Goal: Task Accomplishment & Management: Manage account settings

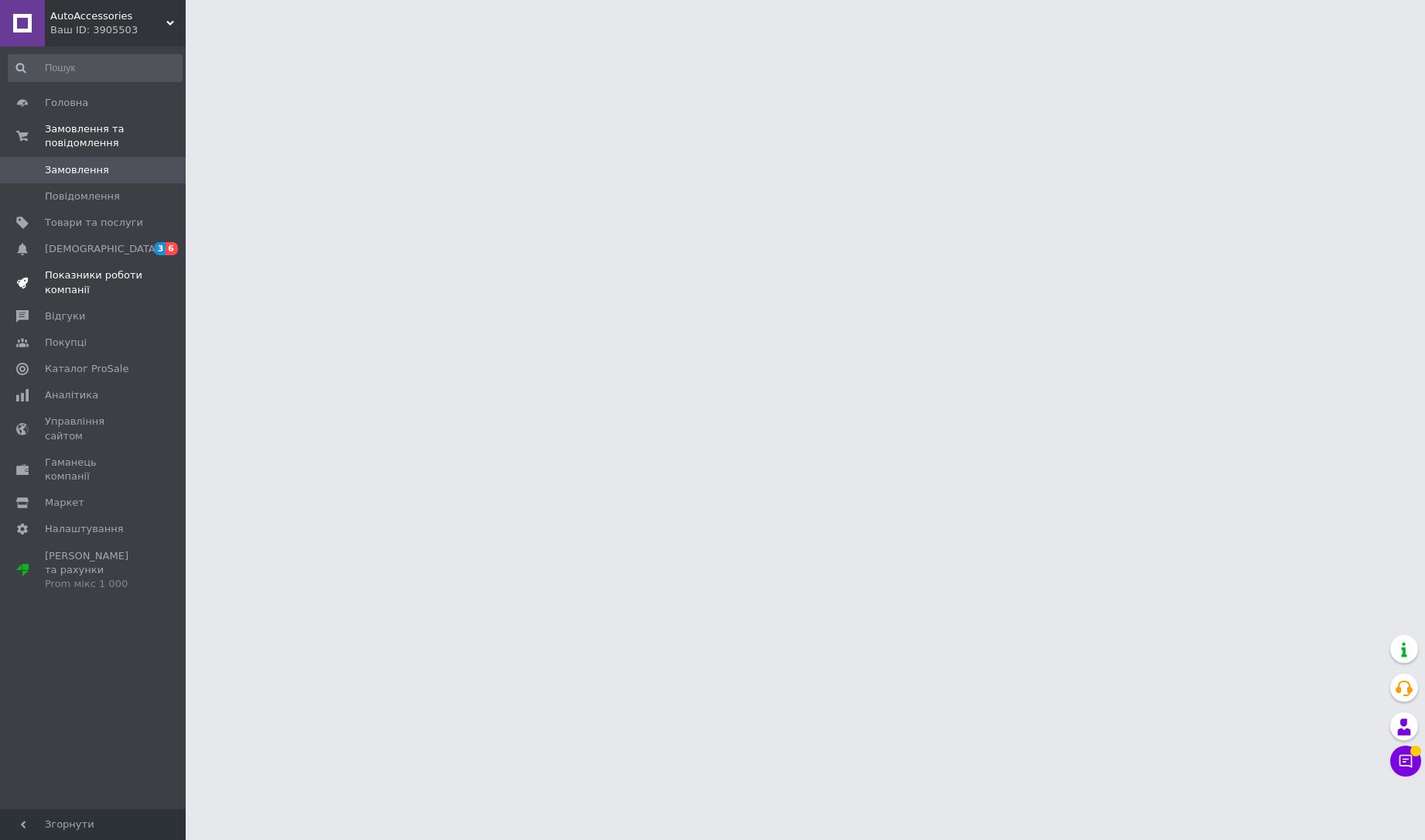
click at [85, 272] on span "Показники роботи компанії" at bounding box center [94, 282] width 98 height 28
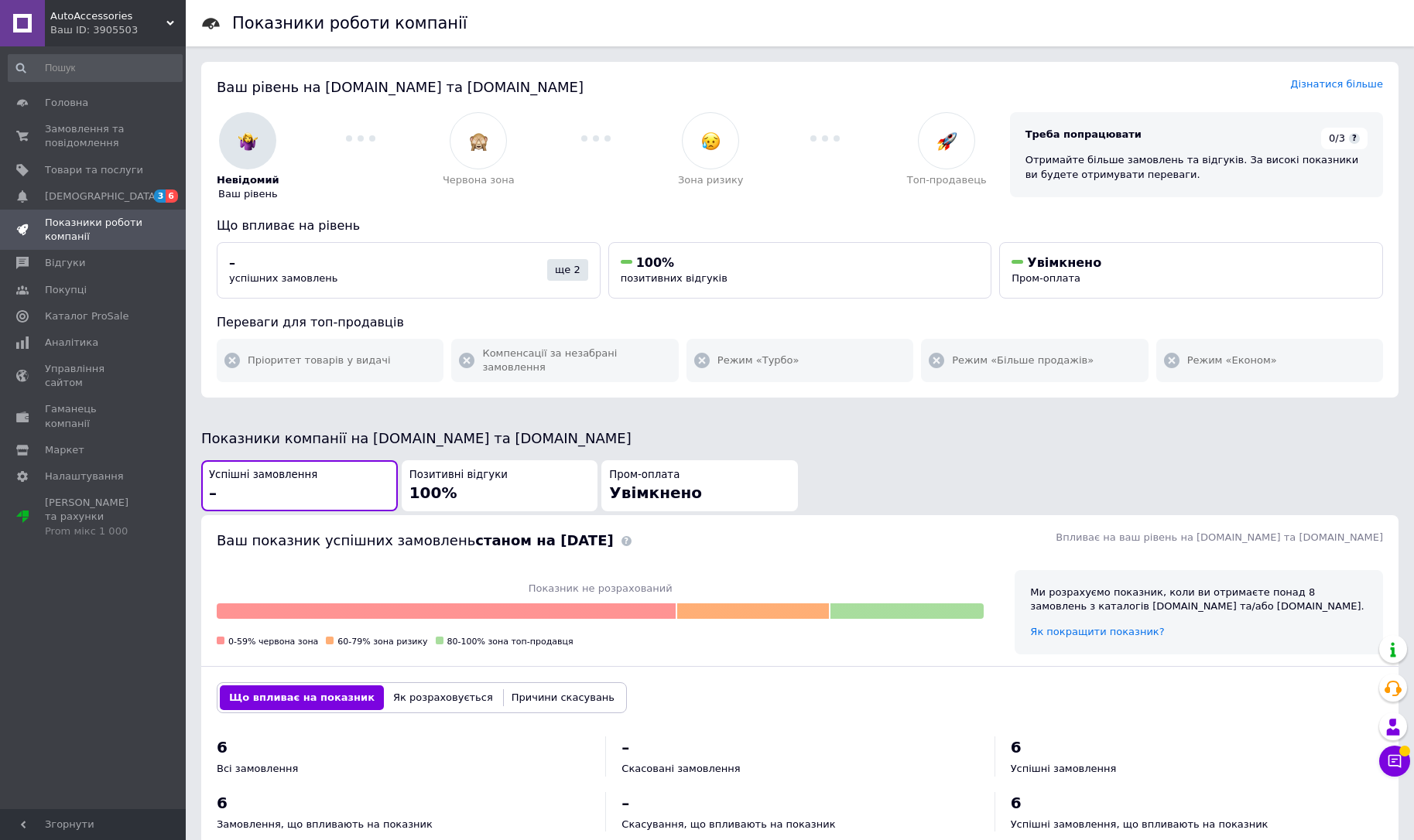
click at [99, 28] on div "Ваш ID: 3905503" at bounding box center [118, 30] width 135 height 14
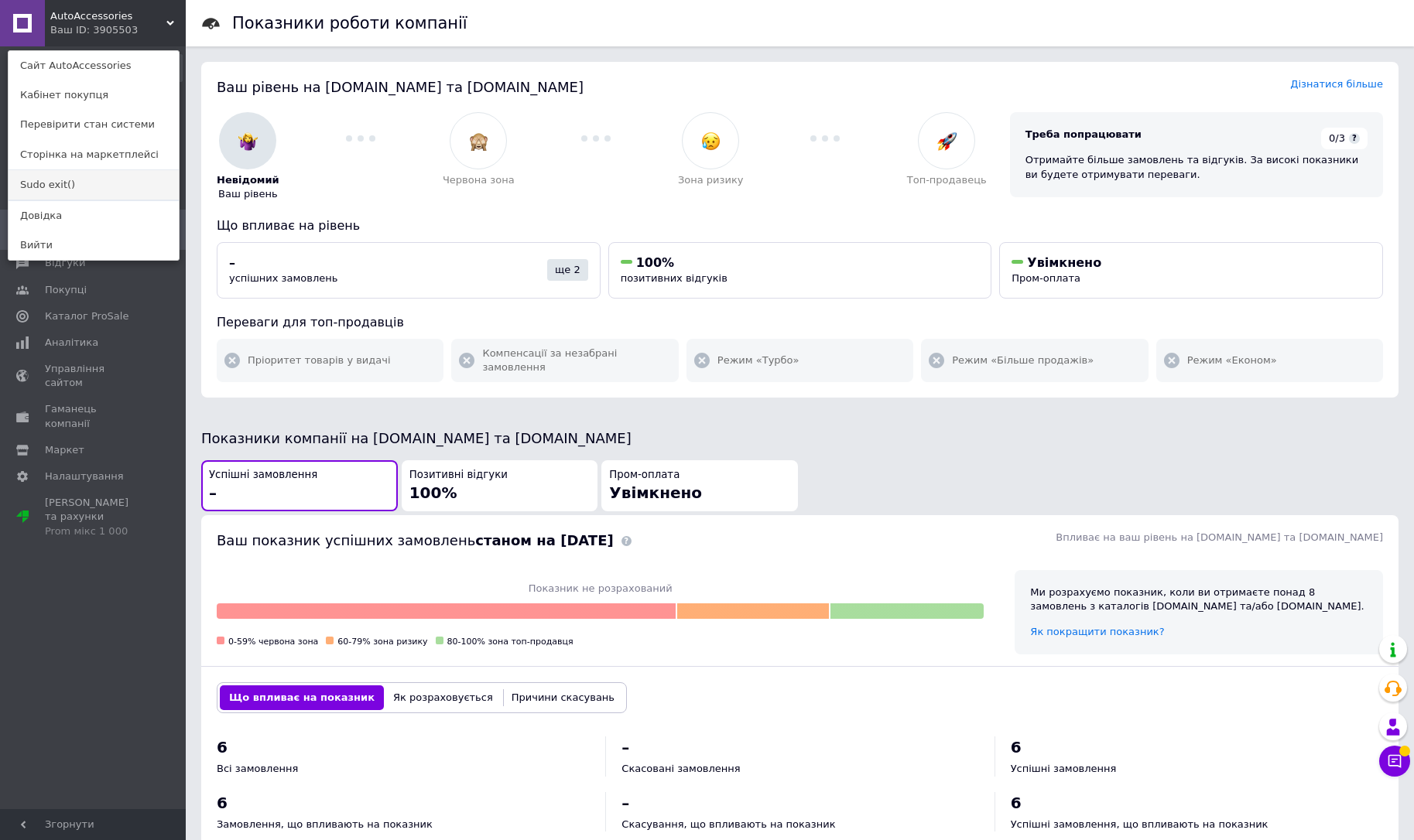
click at [93, 188] on link "Sudo exit()" at bounding box center [93, 184] width 170 height 29
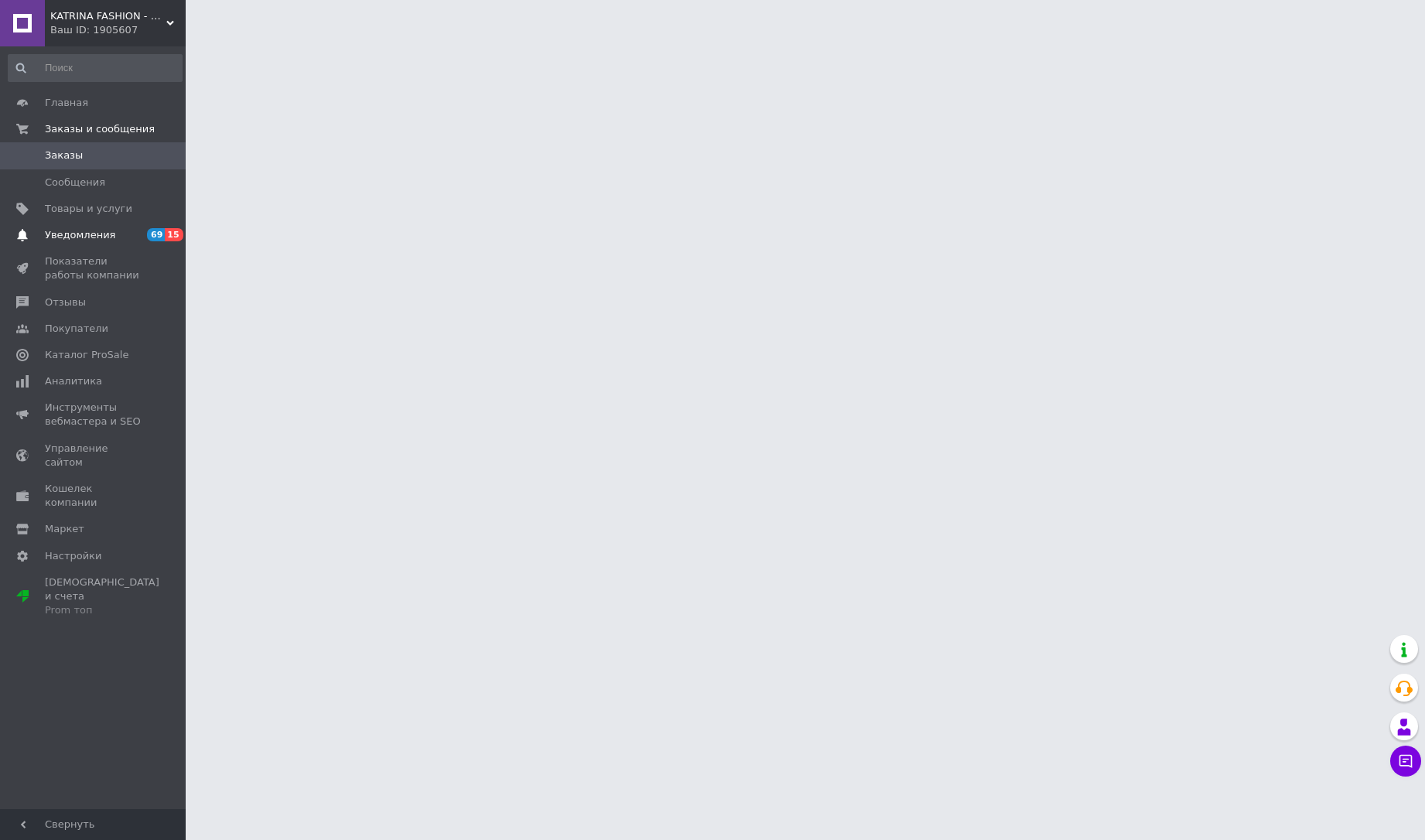
click at [91, 241] on span "Уведомления" at bounding box center [80, 235] width 71 height 14
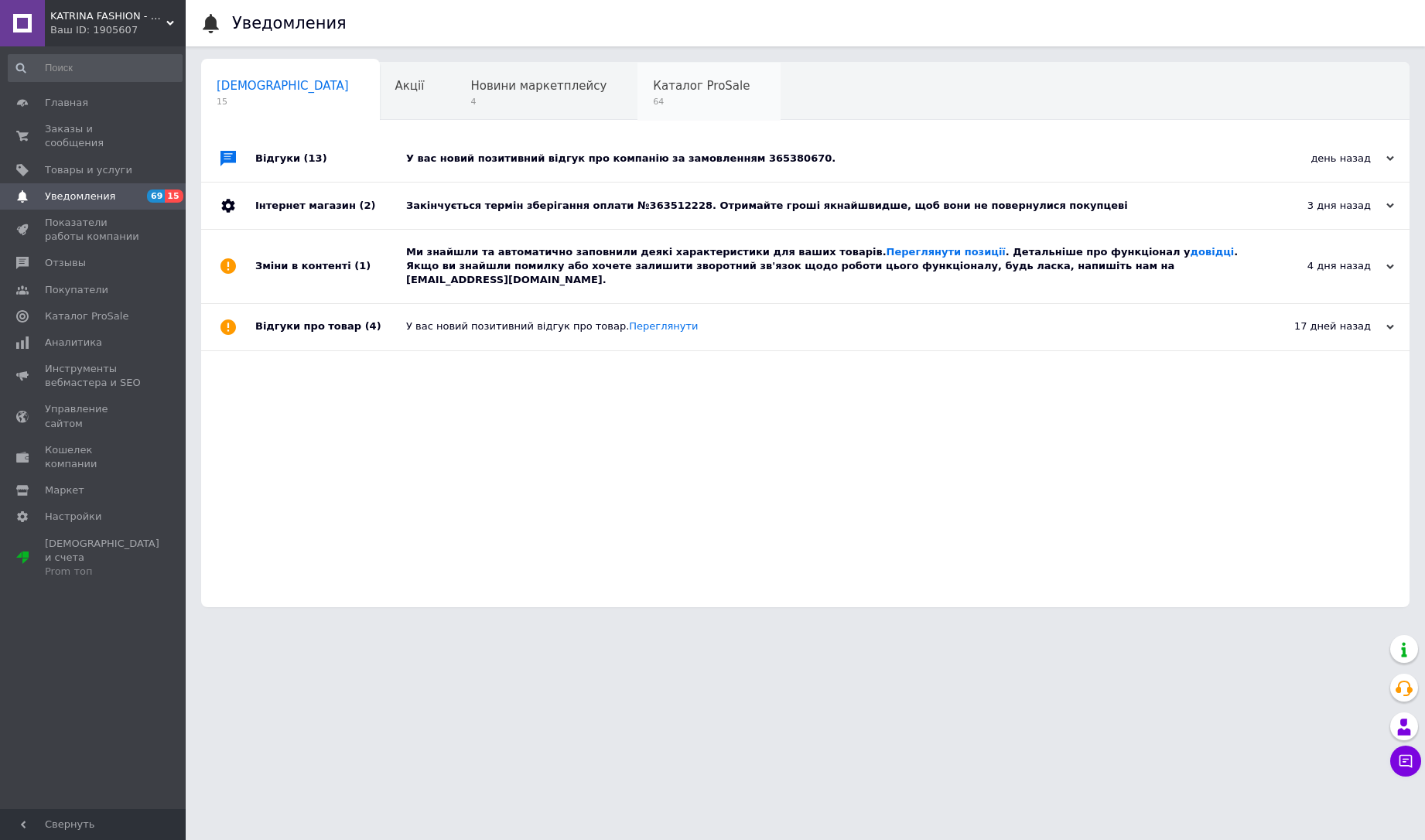
click at [653, 81] on span "Каталог ProSale" at bounding box center [701, 86] width 97 height 14
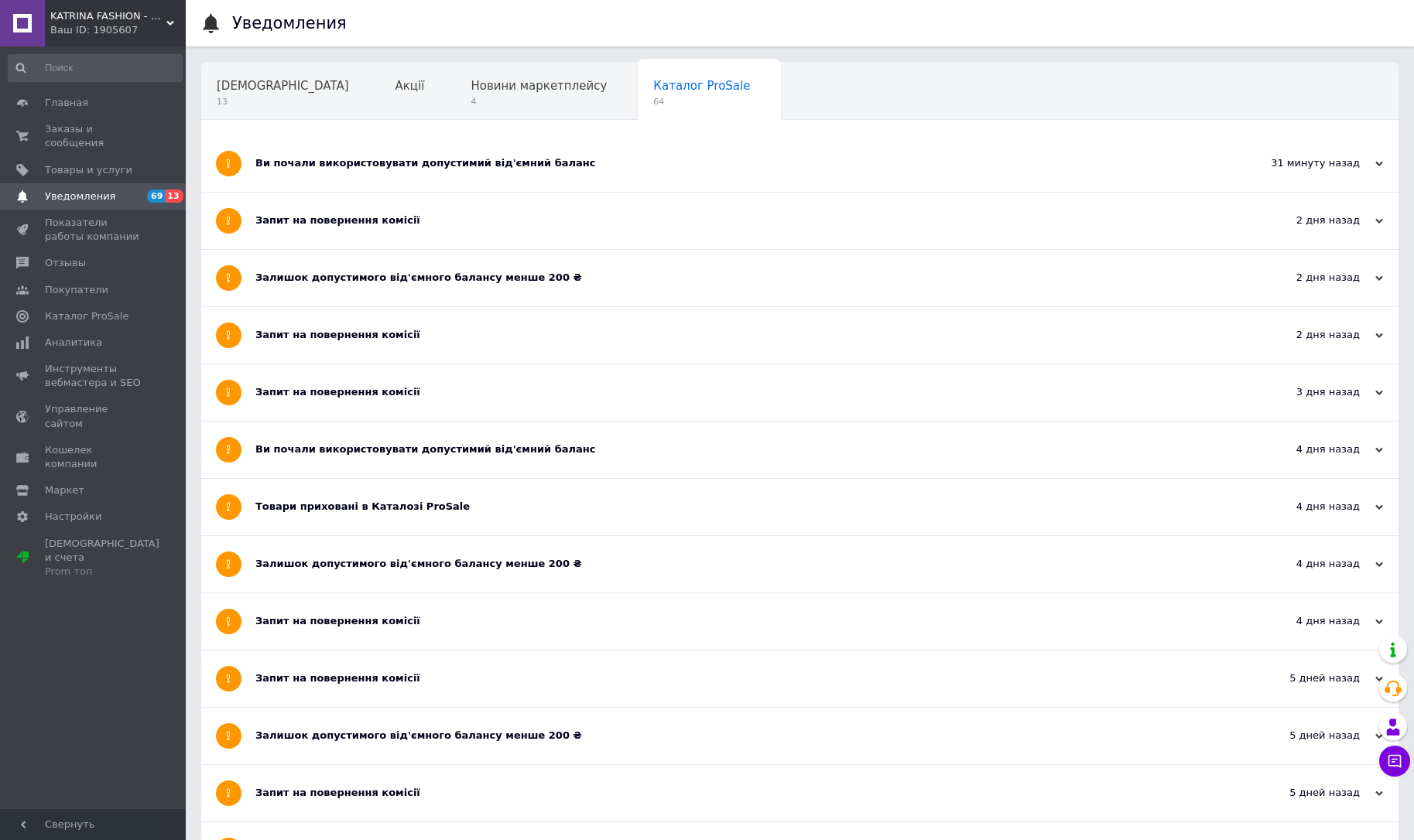
click at [136, 16] on span "KATRINA FASHION - интернет-магазин женской одежды" at bounding box center [107, 16] width 116 height 14
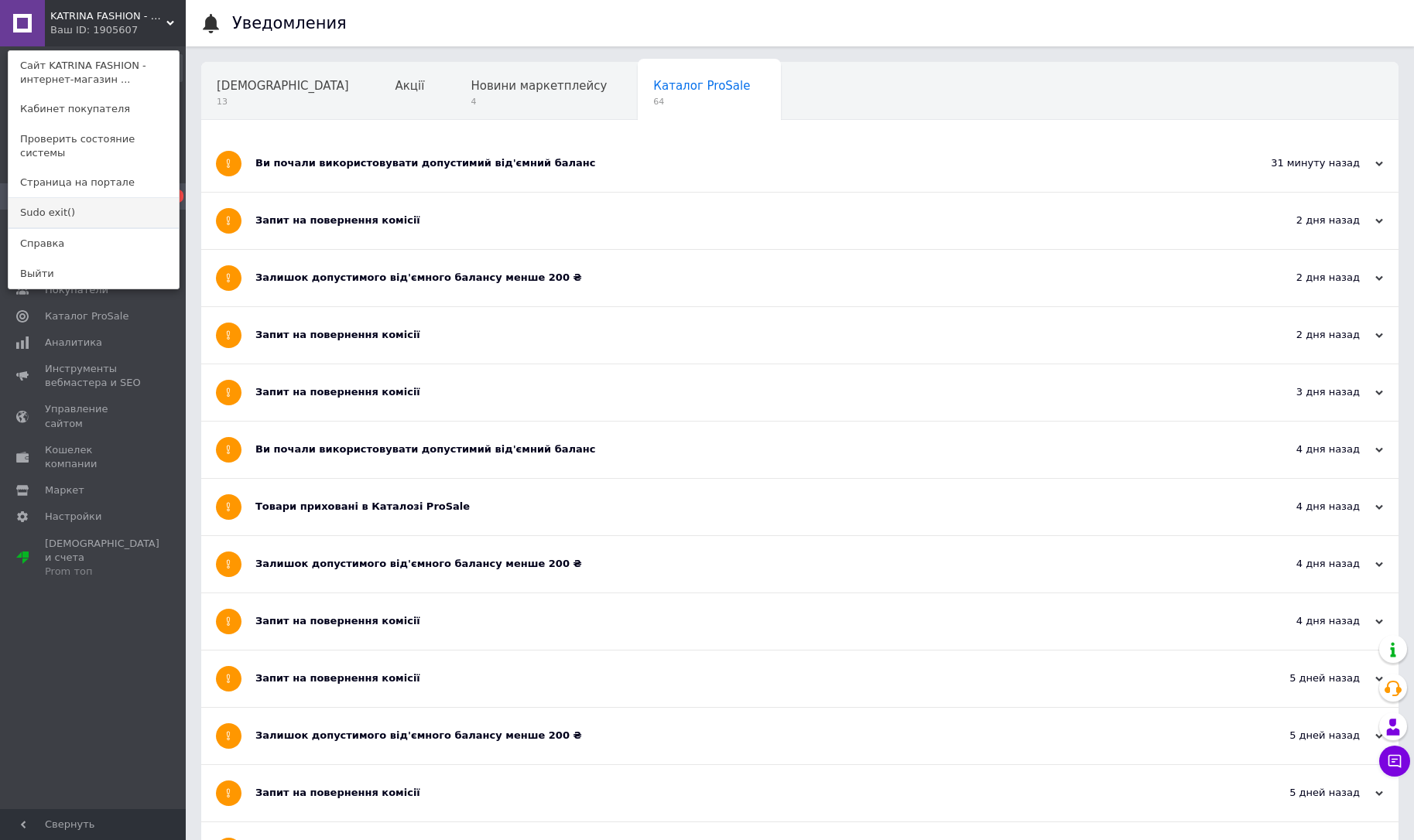
drag, startPoint x: 138, startPoint y: 195, endPoint x: 226, endPoint y: 24, distance: 192.3
click at [139, 198] on link "Sudo exit()" at bounding box center [93, 213] width 170 height 29
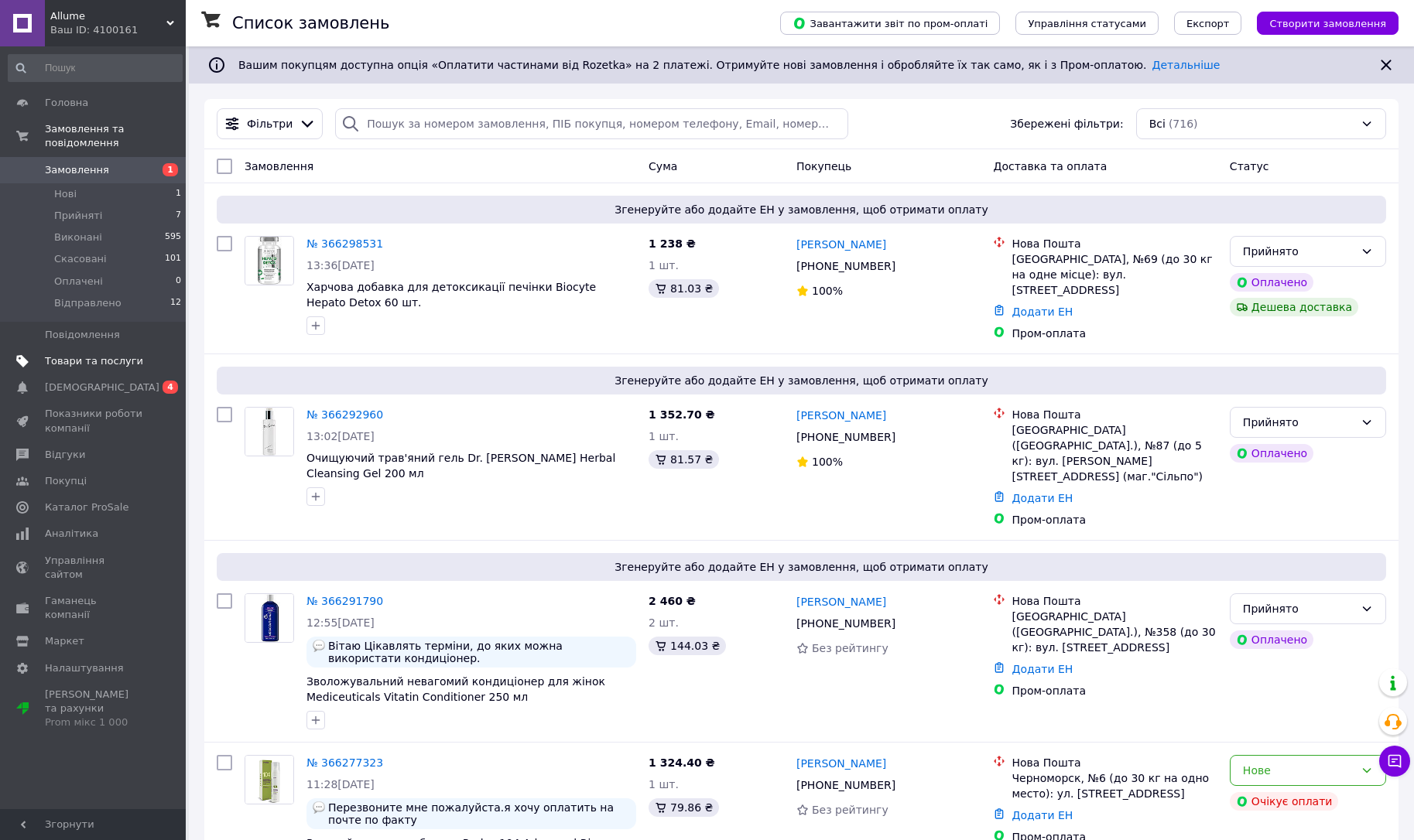
click at [101, 369] on link "Товари та послуги" at bounding box center [95, 361] width 190 height 26
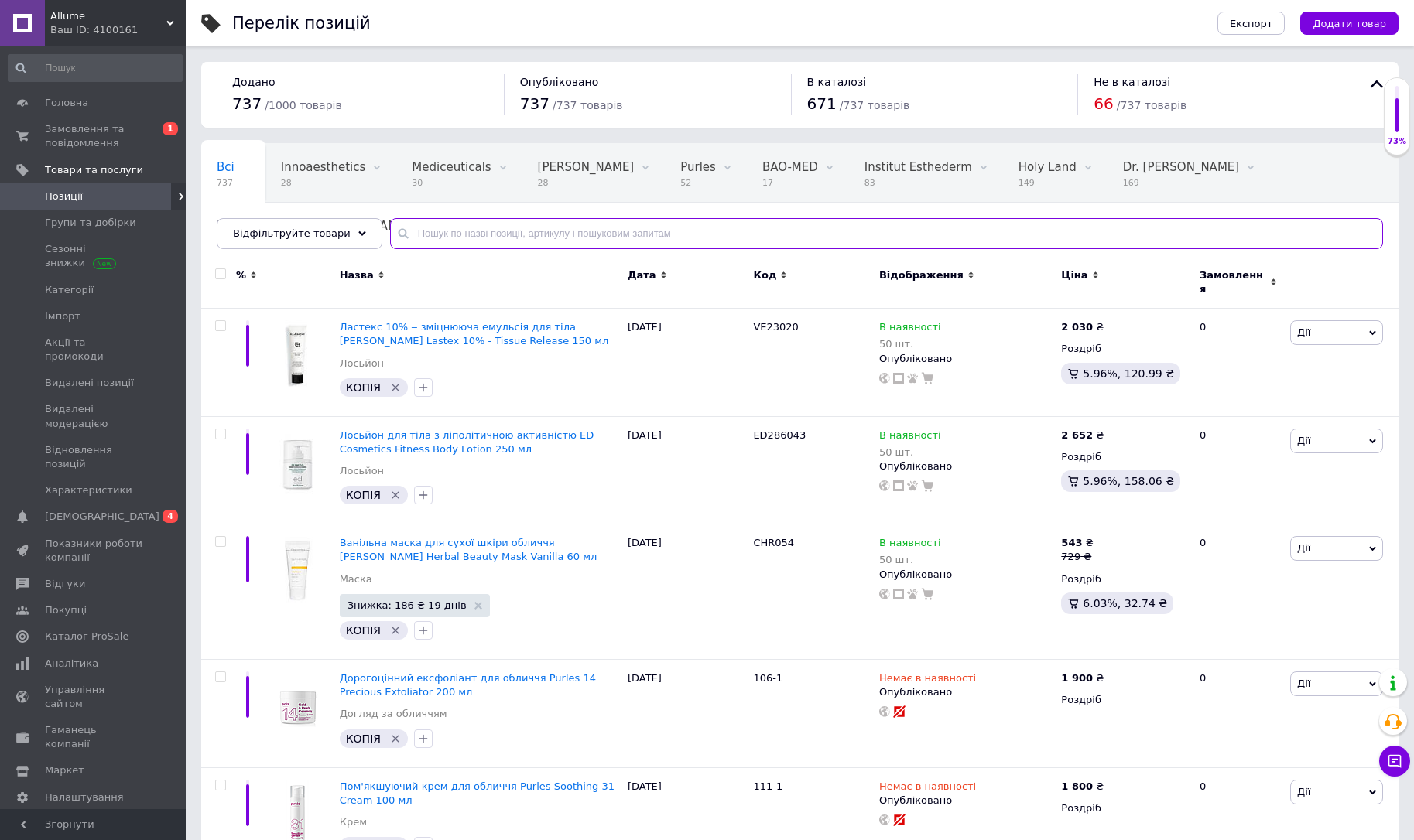
click at [488, 235] on input "text" at bounding box center [887, 233] width 993 height 31
paste input "52001"
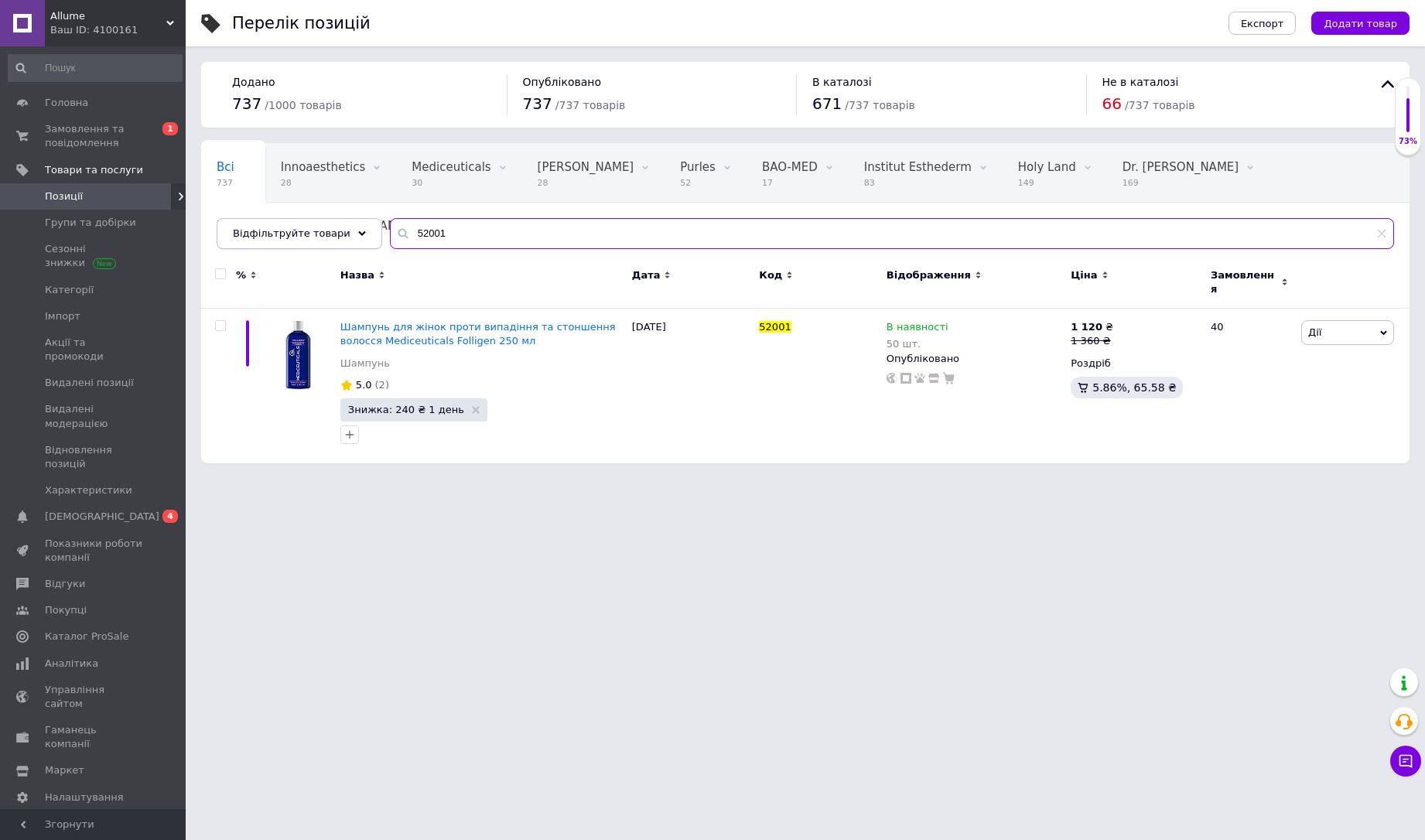
drag, startPoint x: 475, startPoint y: 232, endPoint x: 341, endPoint y: 221, distance: 134.5
click at [341, 221] on div "Відфільтруйте товари 52001" at bounding box center [805, 233] width 1178 height 31
paste input "2"
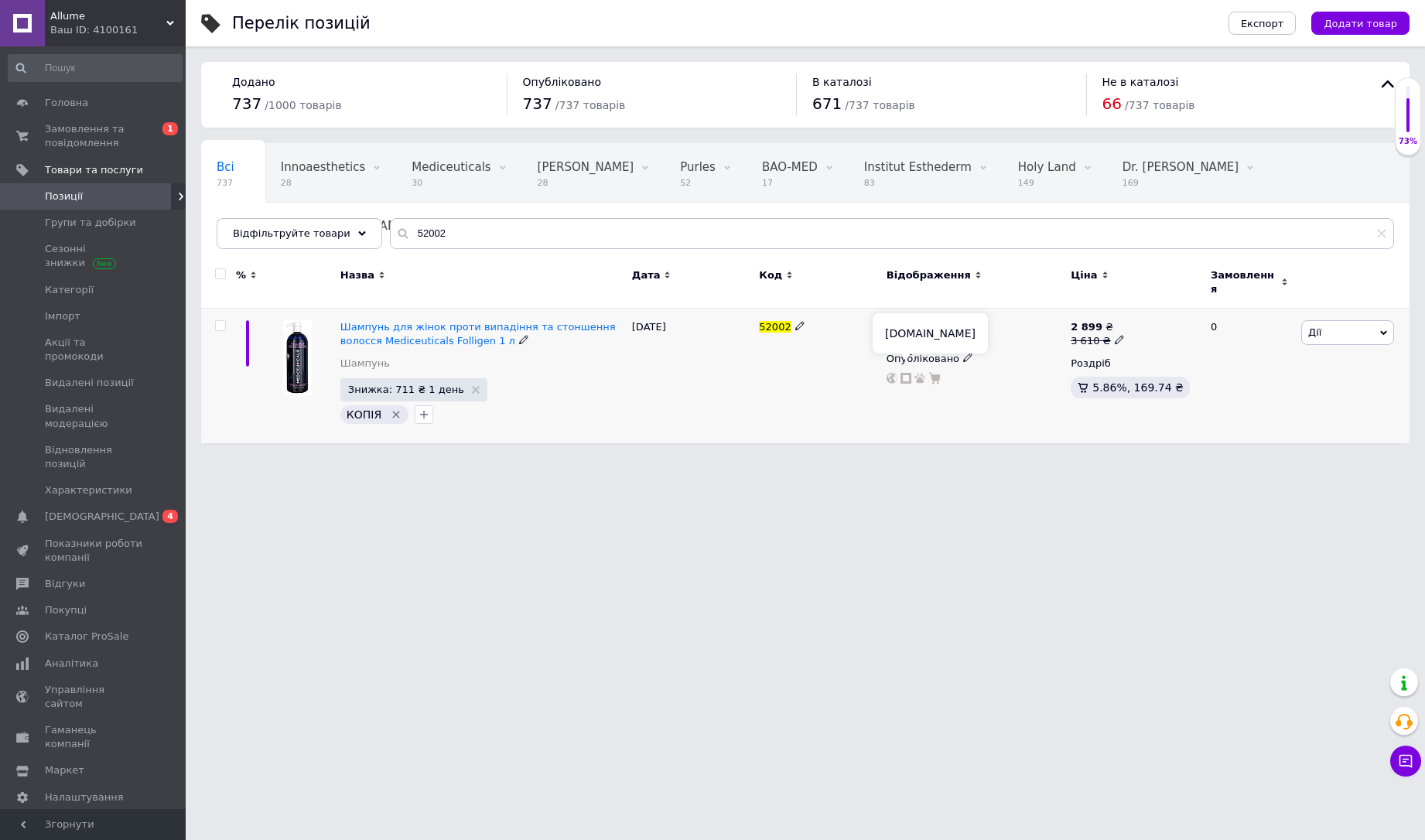
click at [904, 373] on icon at bounding box center [907, 379] width 11 height 11
drag, startPoint x: 461, startPoint y: 241, endPoint x: 349, endPoint y: 238, distance: 112.0
click at [349, 238] on div "Відфільтруйте товари 52002" at bounding box center [805, 233] width 1178 height 31
paste input "1"
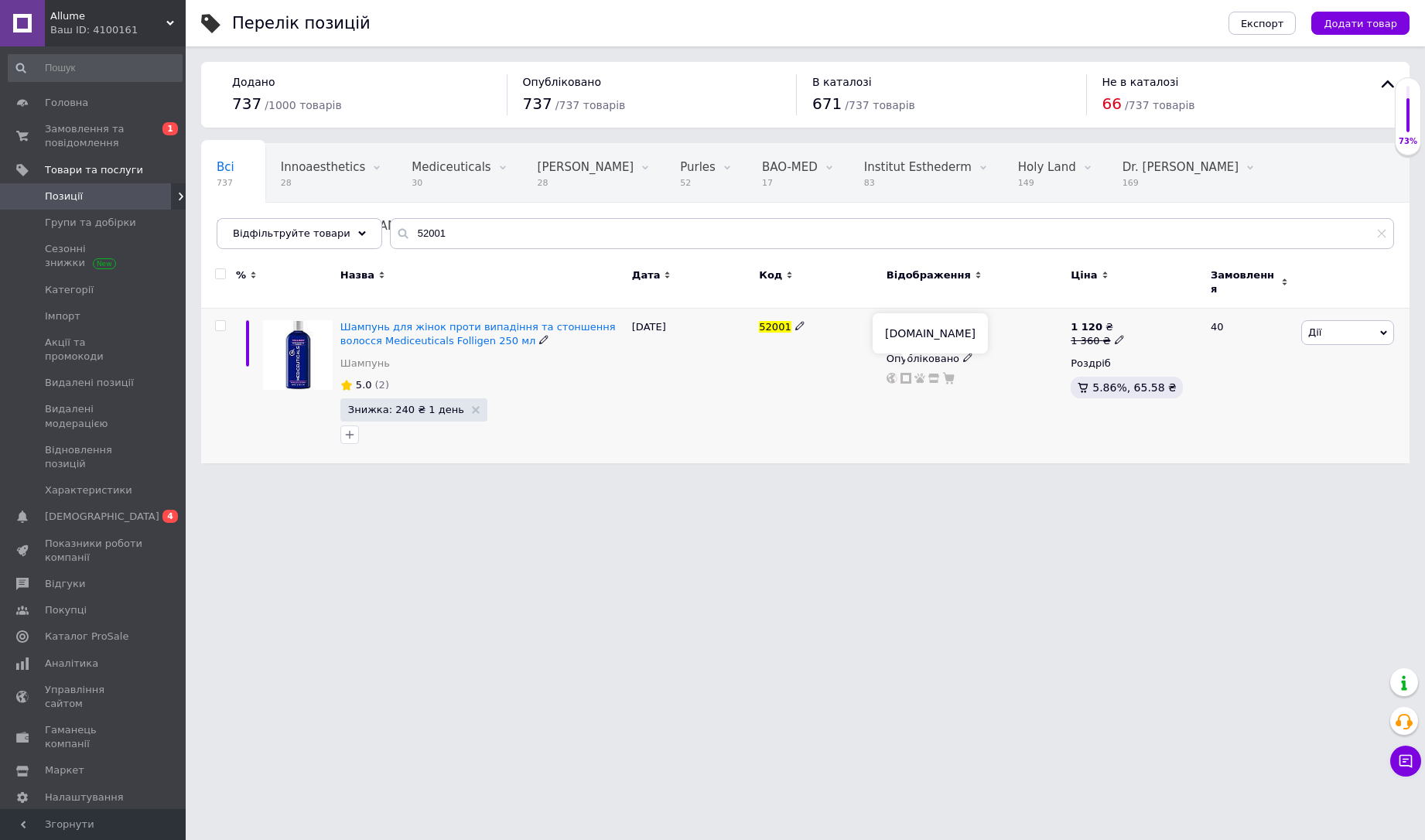
click at [907, 373] on icon at bounding box center [907, 379] width 11 height 11
click at [456, 238] on input "52001" at bounding box center [893, 233] width 1005 height 31
paste input "3"
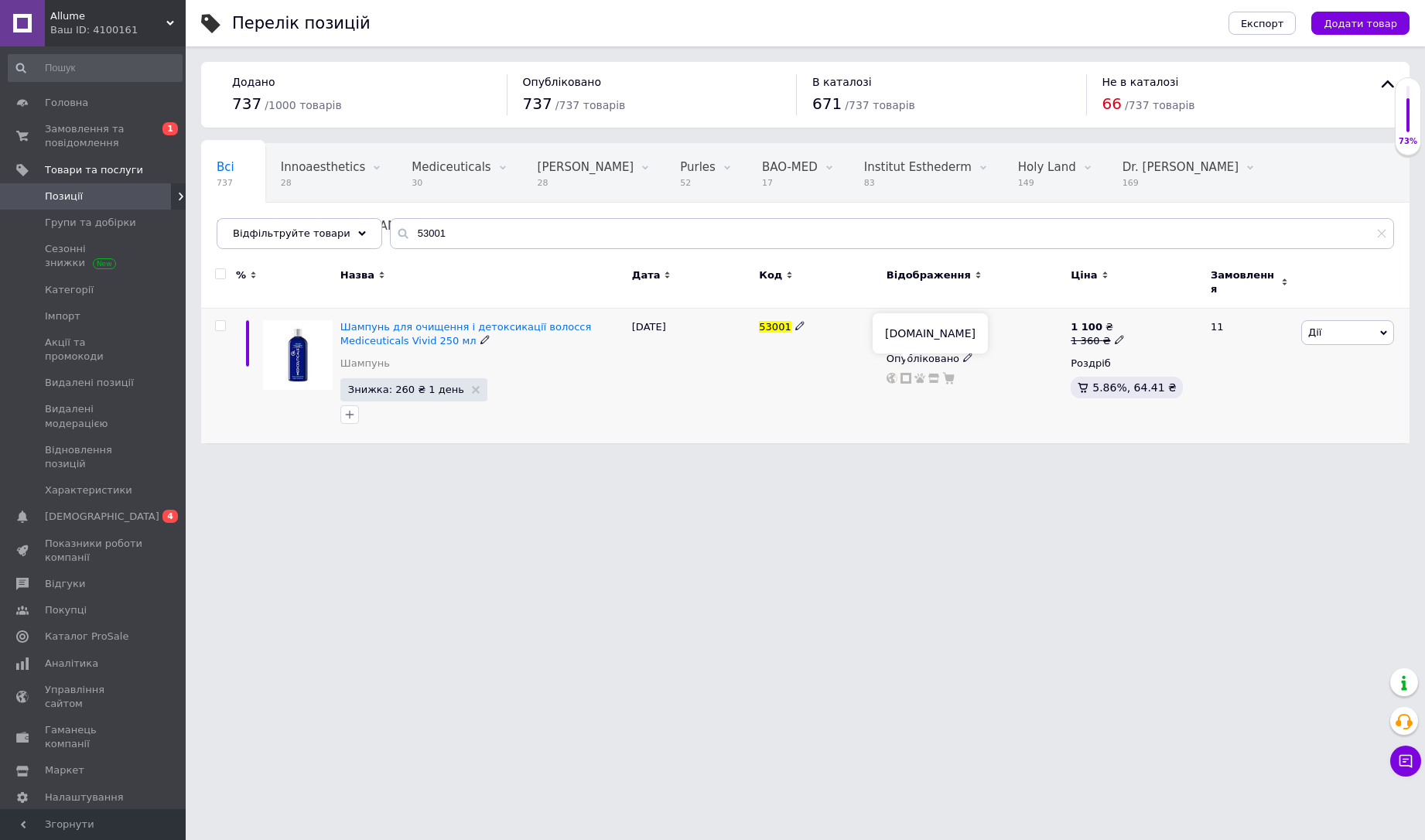
click at [910, 373] on use at bounding box center [907, 379] width 11 height 11
drag, startPoint x: 464, startPoint y: 238, endPoint x: 346, endPoint y: 230, distance: 118.3
click at [346, 230] on div "Відфільтруйте товари 53001" at bounding box center [805, 233] width 1178 height 31
paste input "4002"
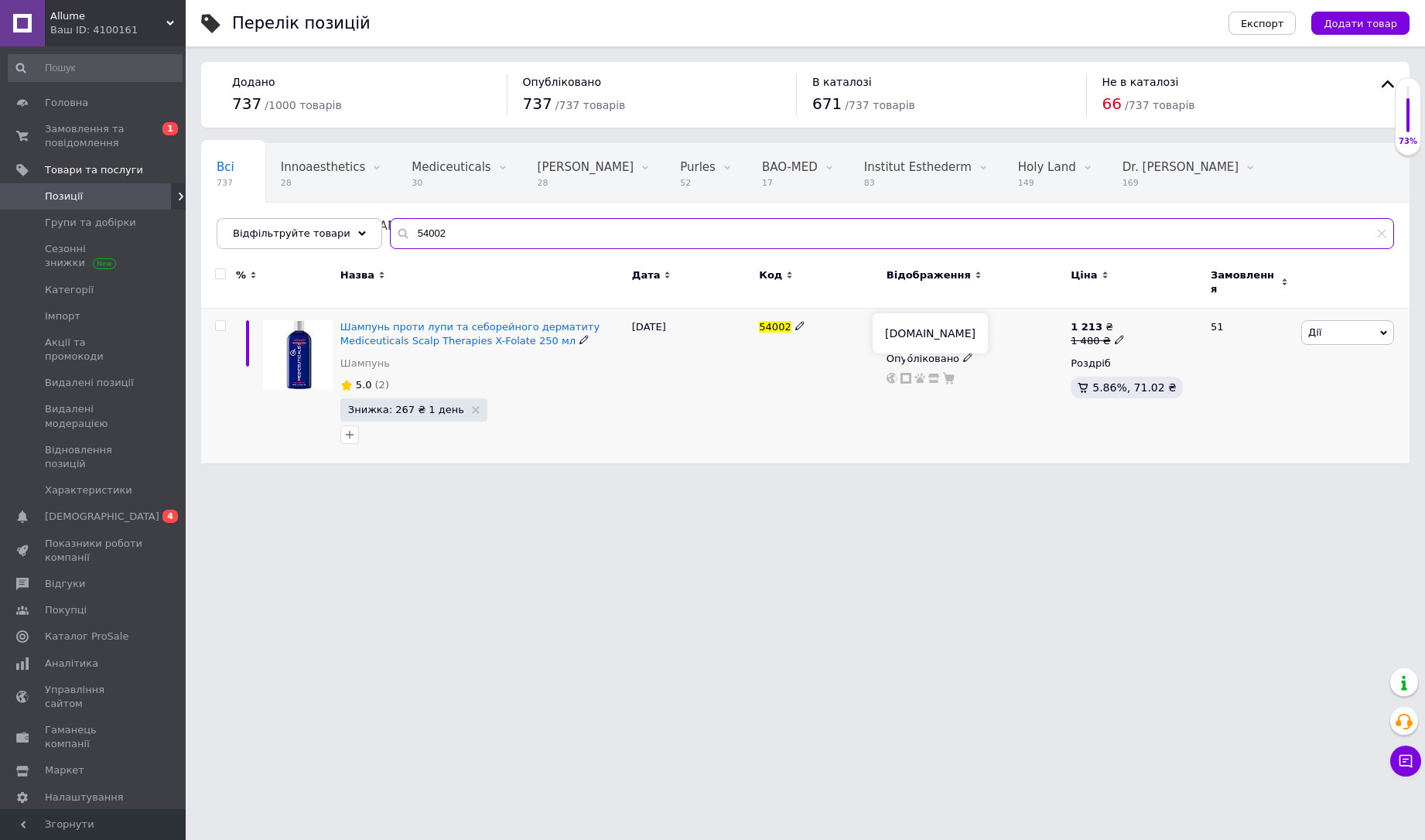
type input "54002"
click at [906, 373] on icon at bounding box center [907, 379] width 11 height 11
click at [140, 23] on span "Allume" at bounding box center [107, 16] width 116 height 14
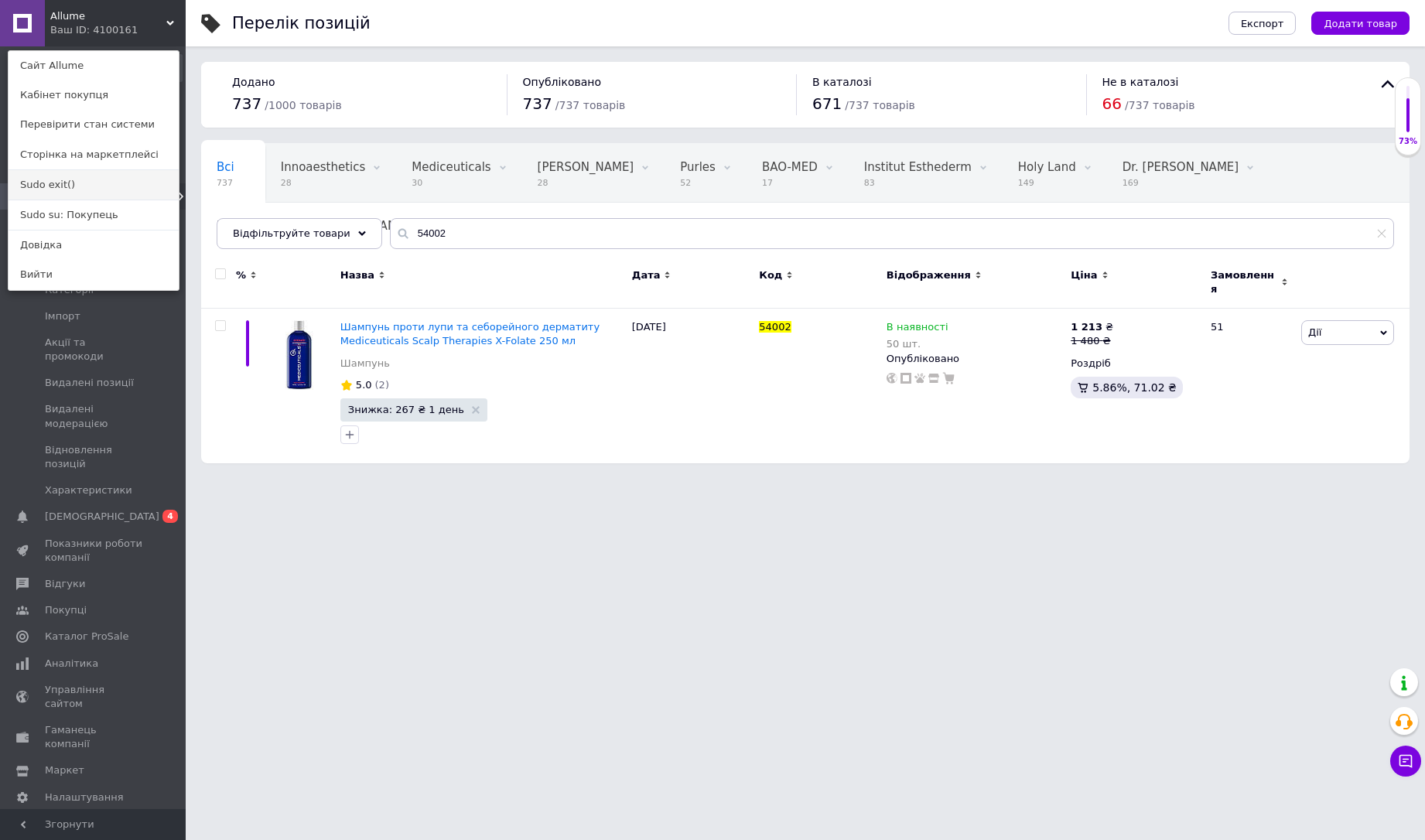
click at [100, 190] on link "Sudo exit()" at bounding box center [93, 184] width 170 height 29
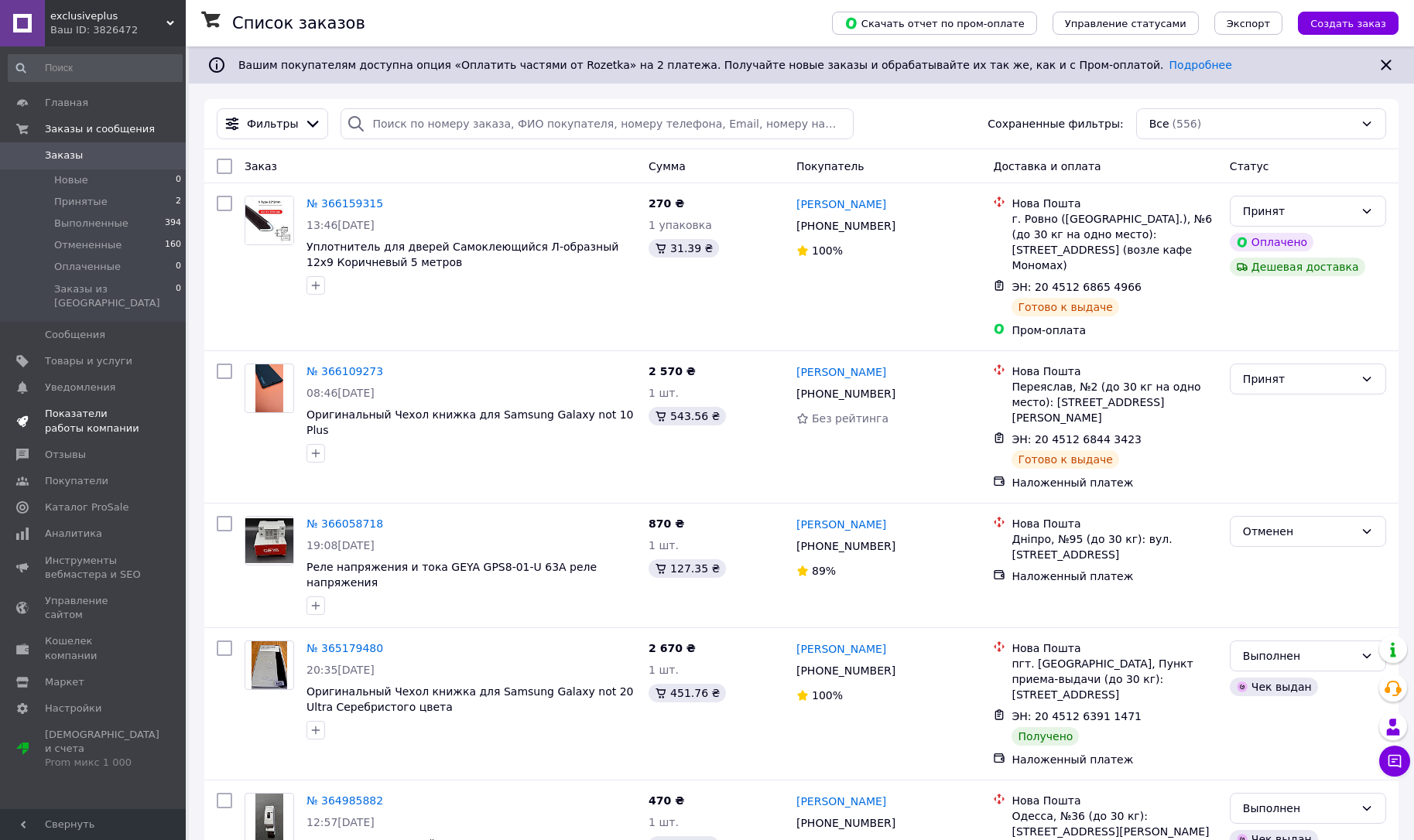
click at [103, 417] on span "Показатели работы компании" at bounding box center [94, 421] width 98 height 28
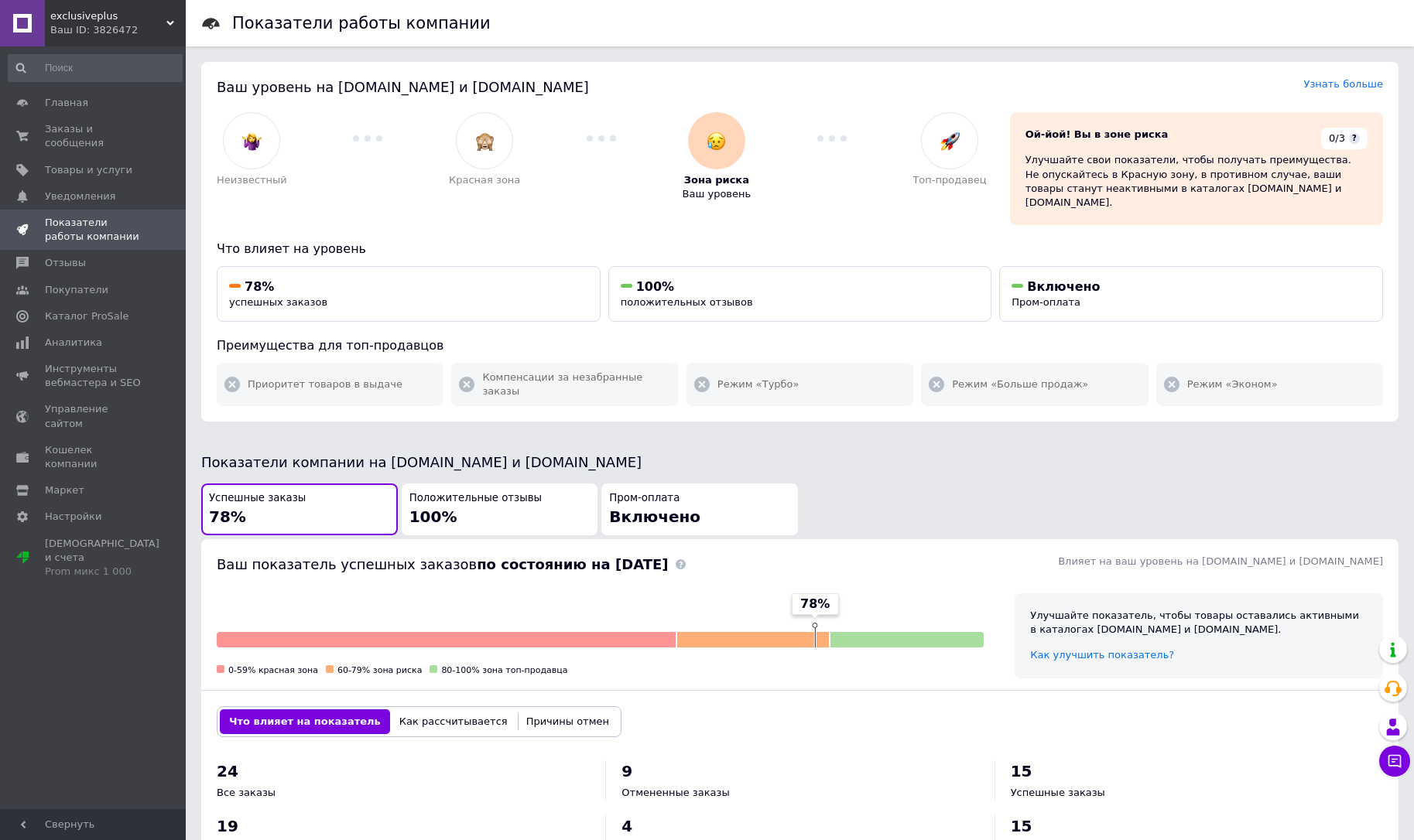
click at [156, 15] on span "exclusiveplus" at bounding box center [107, 16] width 116 height 14
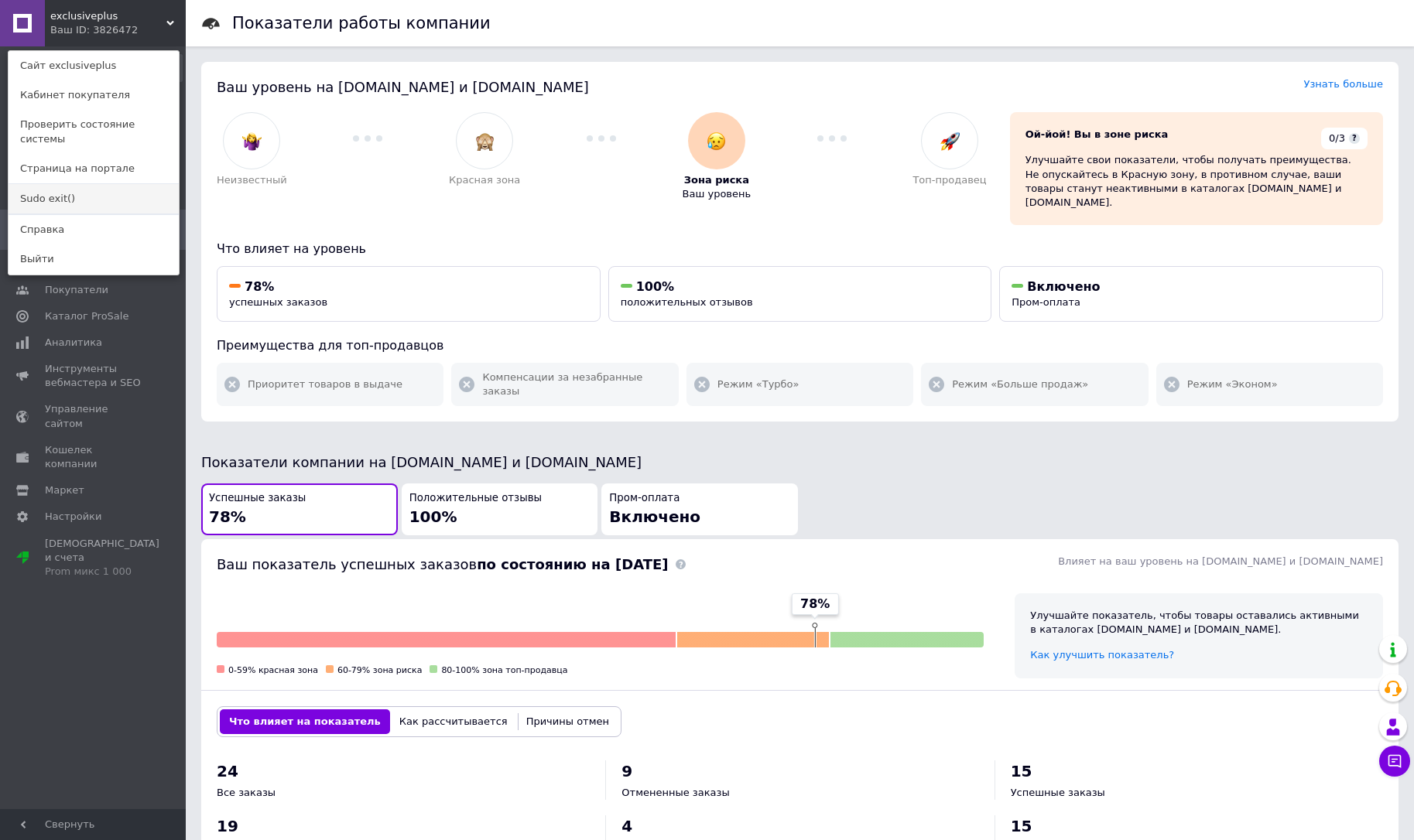
click at [114, 190] on link "Sudo exit()" at bounding box center [93, 198] width 170 height 29
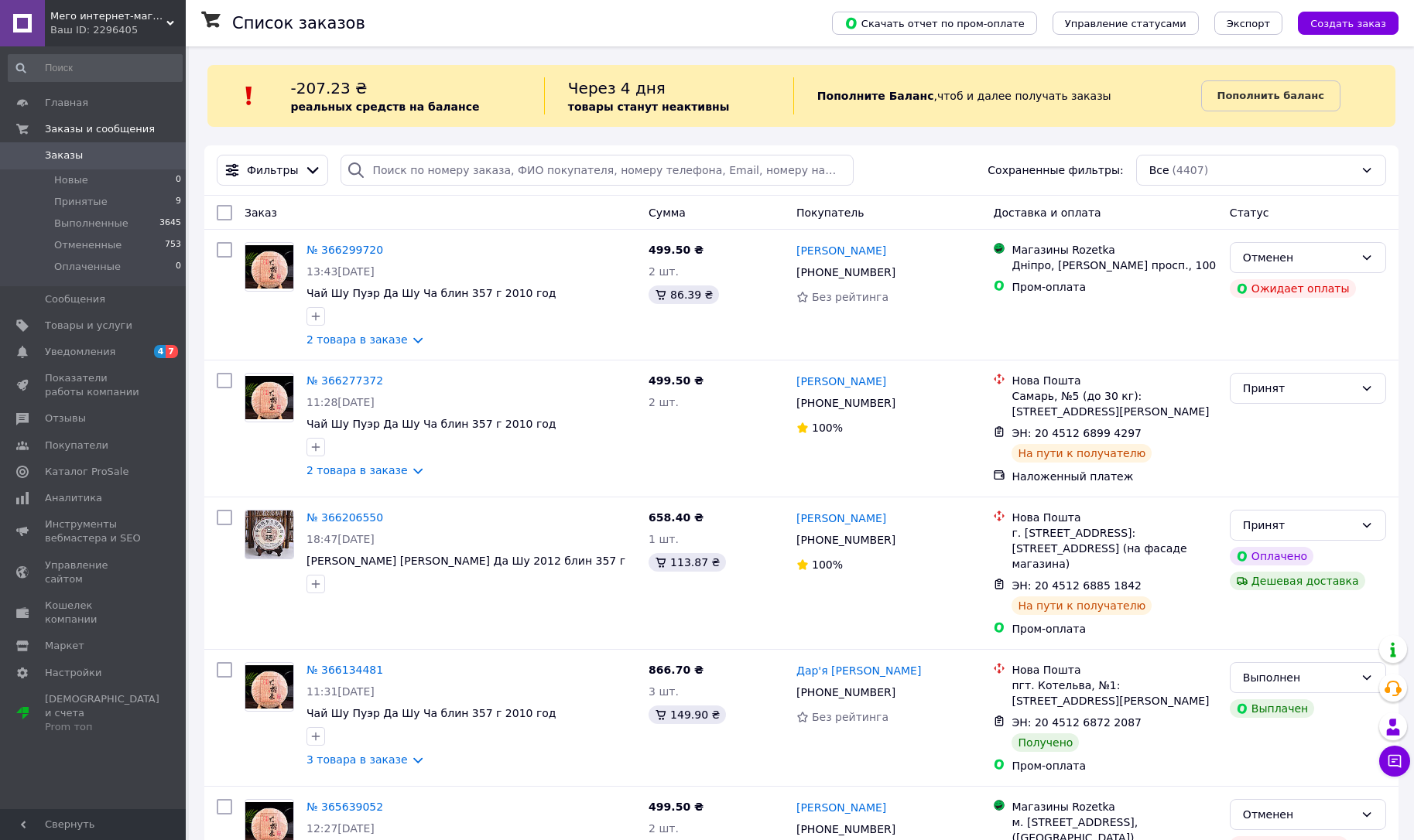
click at [127, 26] on div "Ваш ID: 2296405" at bounding box center [118, 30] width 135 height 14
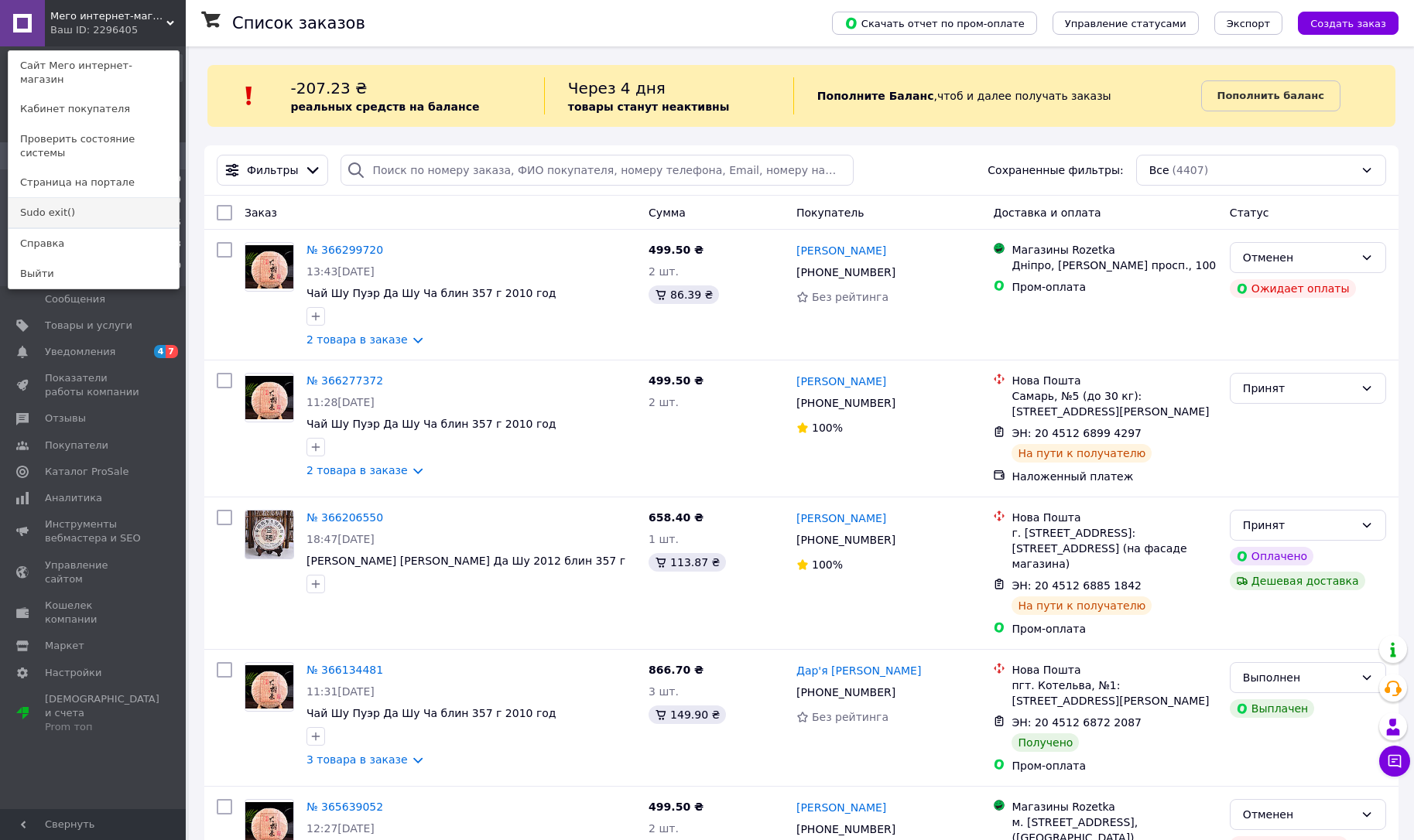
click at [81, 198] on link "Sudo exit()" at bounding box center [93, 213] width 170 height 29
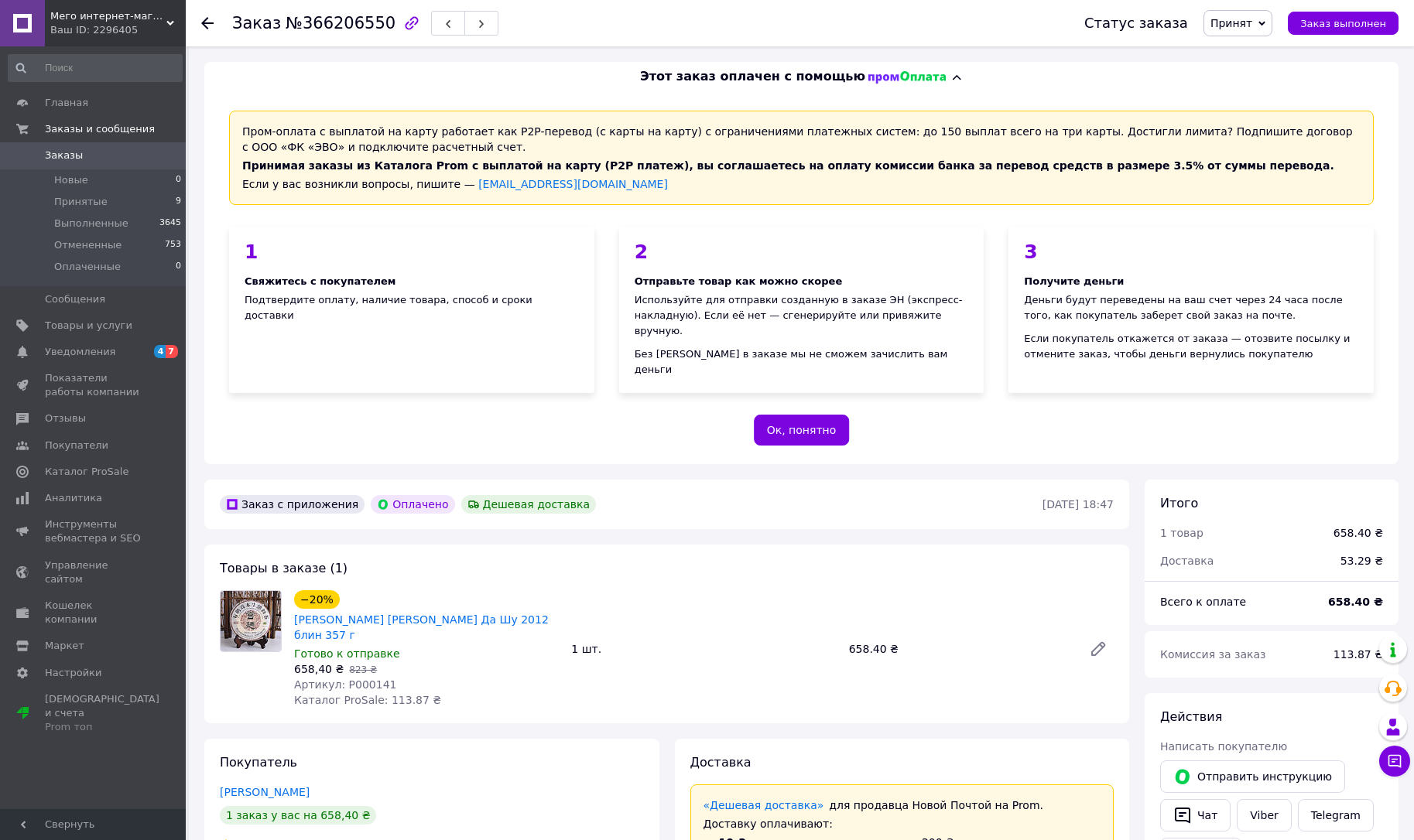
click at [169, 20] on icon at bounding box center [170, 24] width 8 height 8
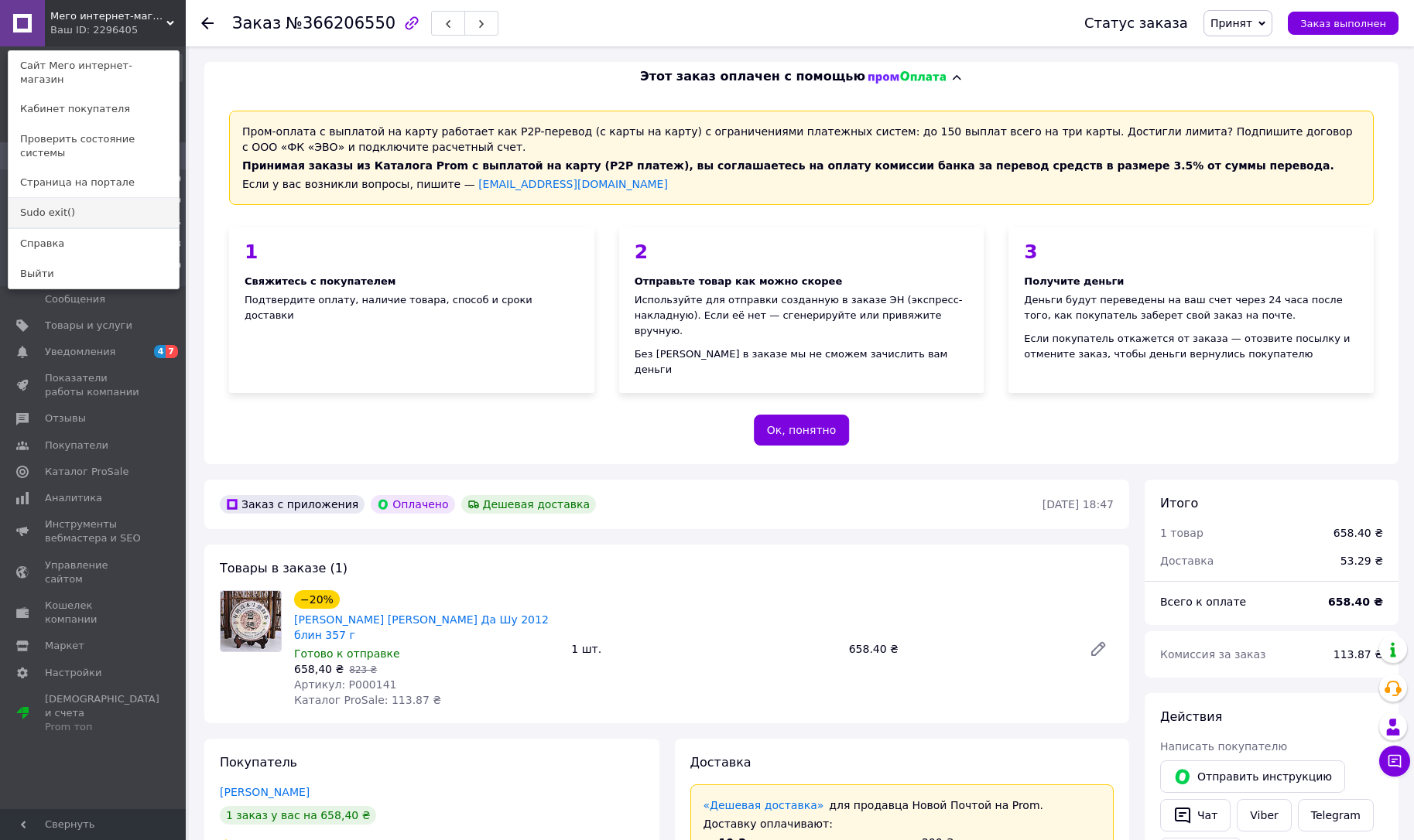
click at [147, 198] on link "Sudo exit()" at bounding box center [93, 213] width 170 height 29
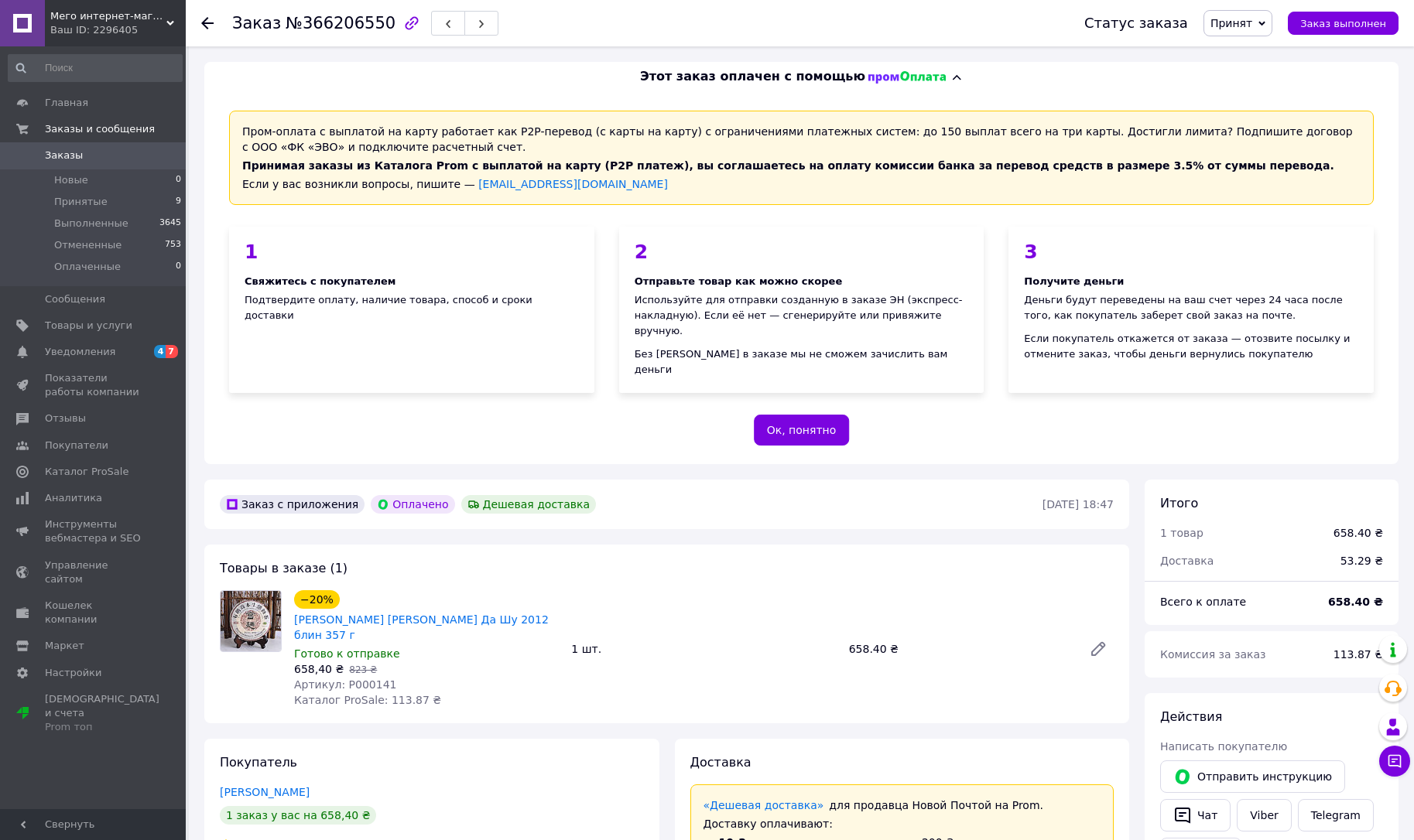
click at [120, 24] on div "Ваш ID: 2296405" at bounding box center [118, 30] width 135 height 14
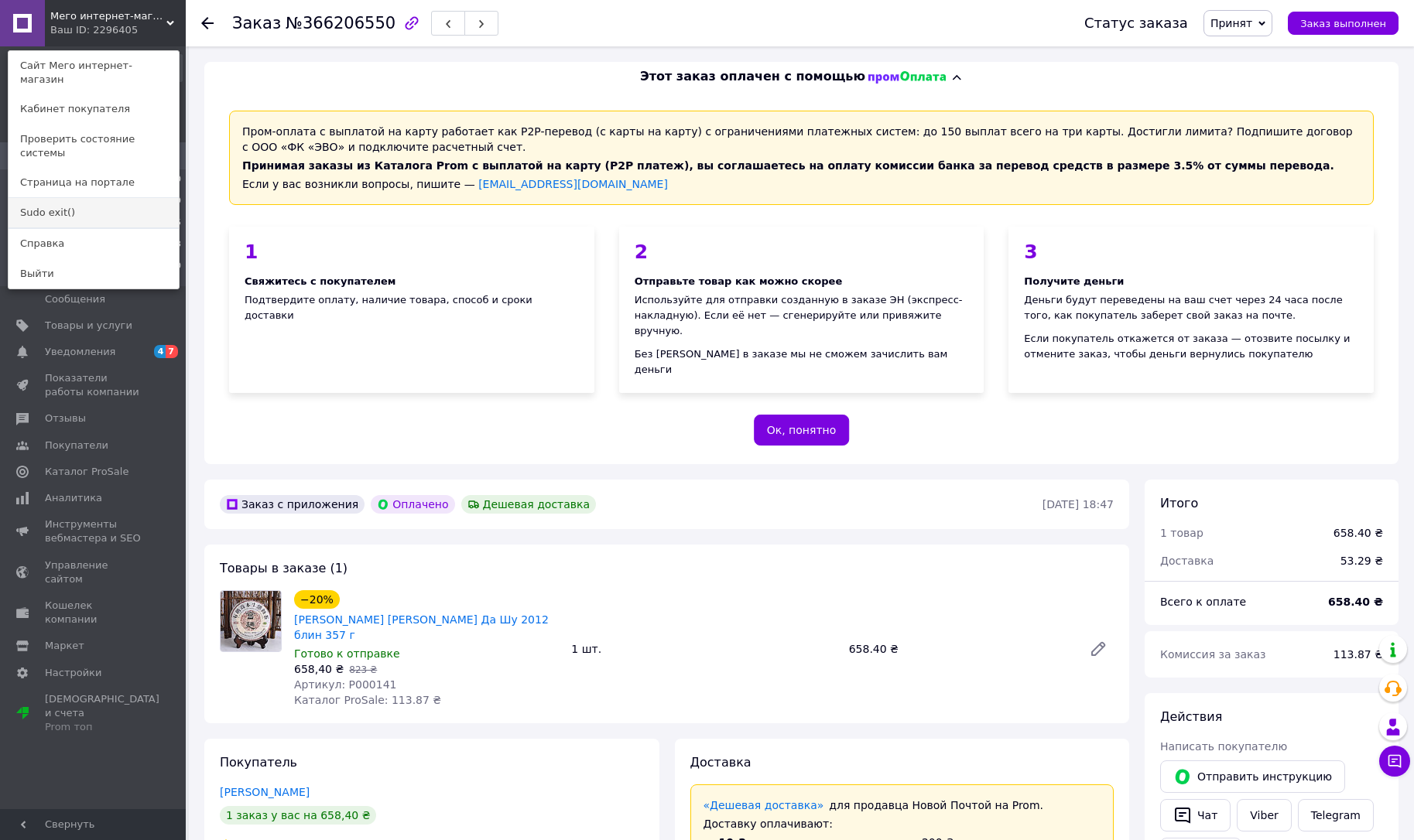
click at [89, 198] on link "Sudo exit()" at bounding box center [93, 213] width 170 height 29
